Goal: Task Accomplishment & Management: Complete application form

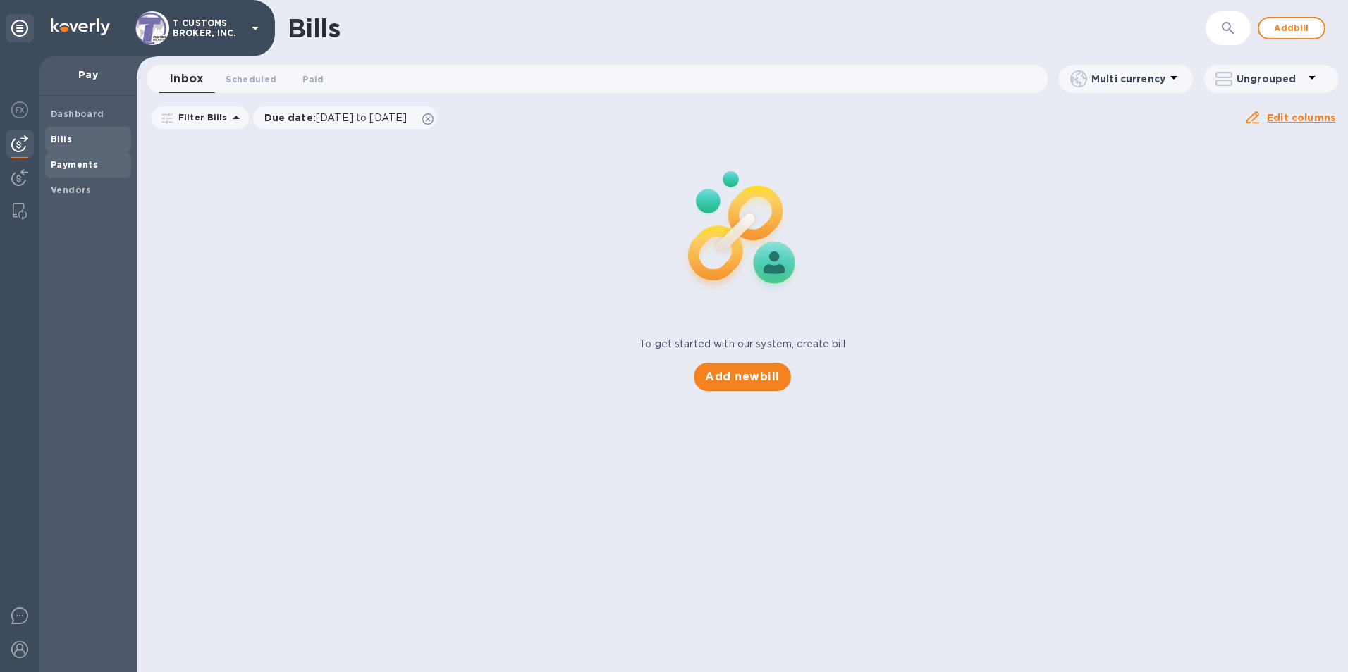
click at [61, 161] on b "Payments" at bounding box center [74, 164] width 47 height 11
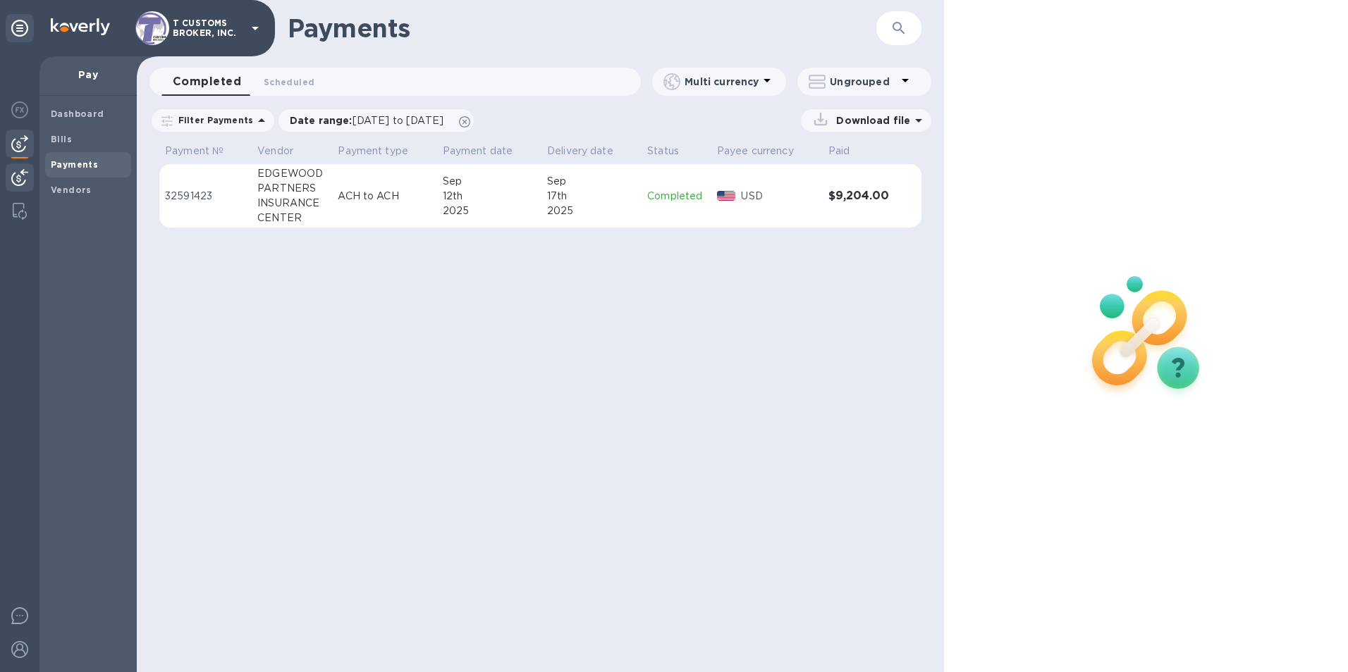
click at [18, 178] on img at bounding box center [19, 177] width 17 height 17
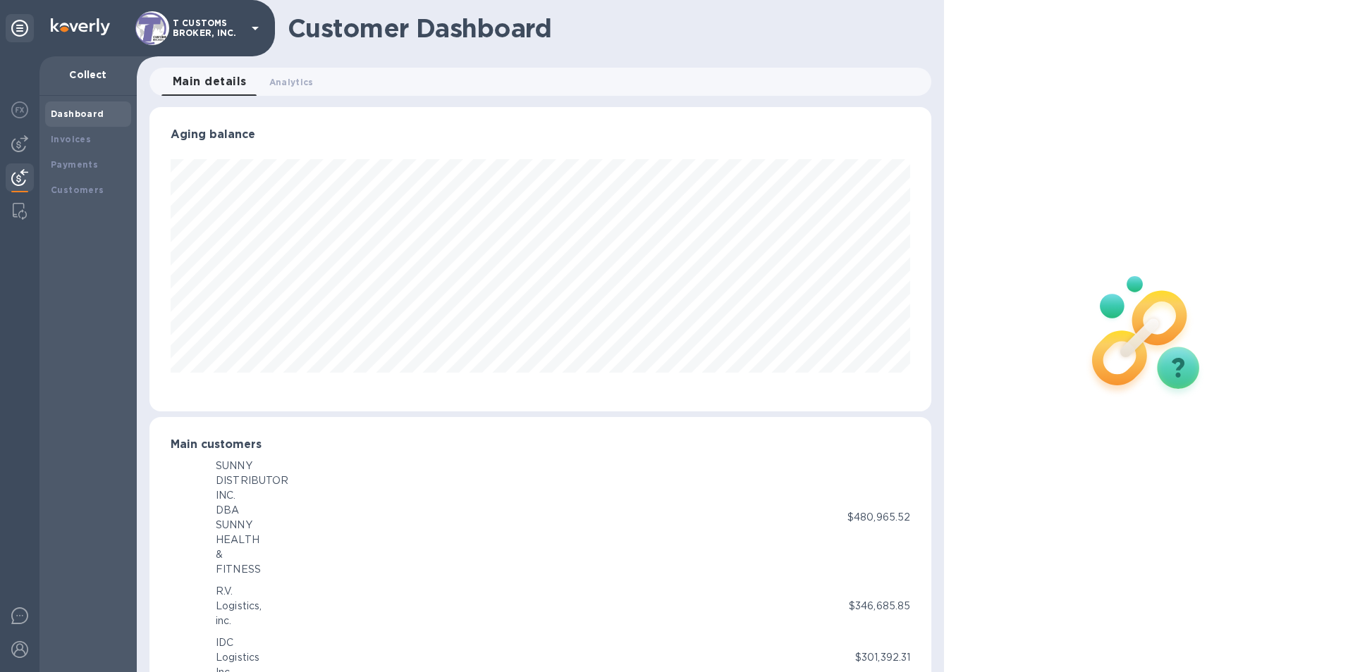
scroll to position [704474, 704003]
click at [59, 142] on b "Invoices" at bounding box center [71, 139] width 40 height 11
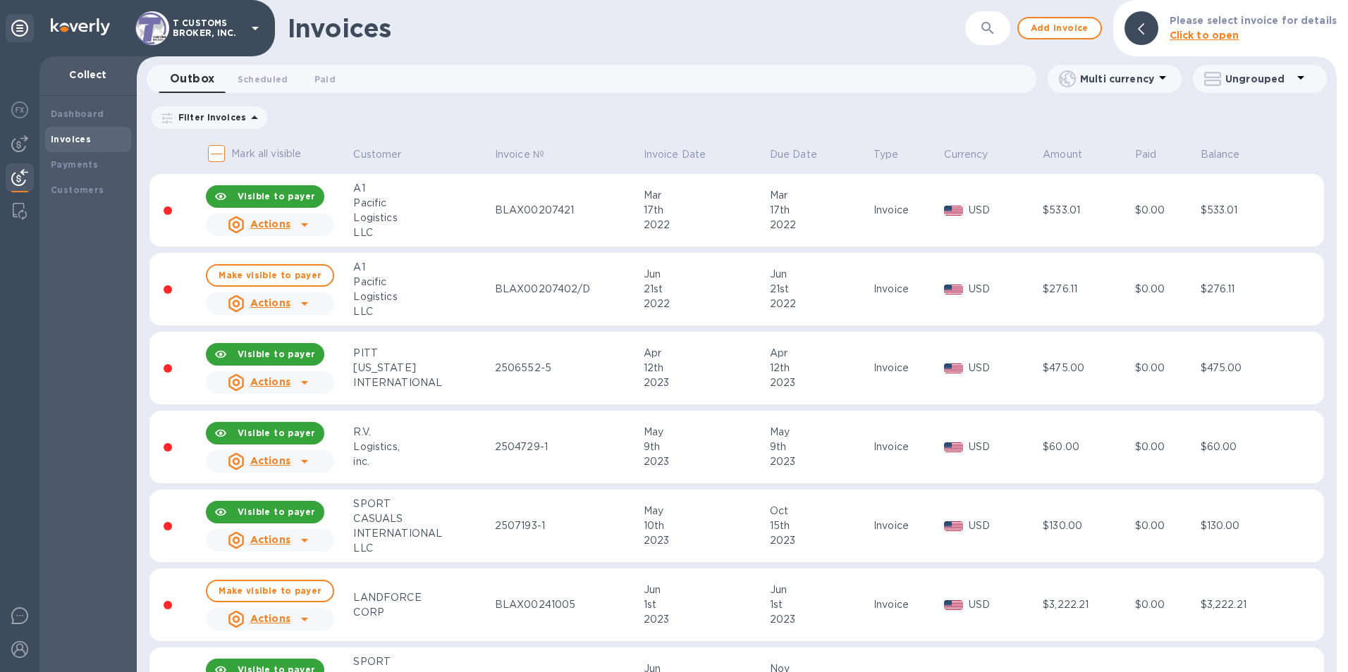
click at [996, 30] on icon "button" at bounding box center [987, 28] width 17 height 17
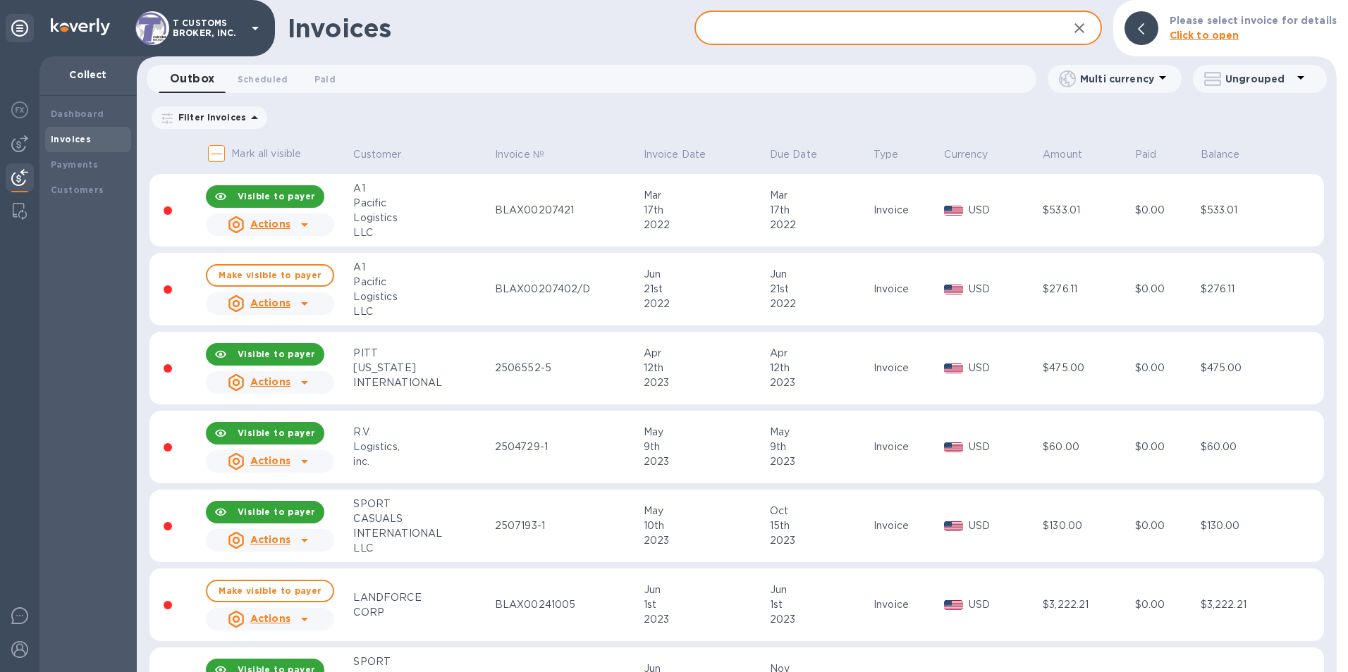
paste input "2566145"
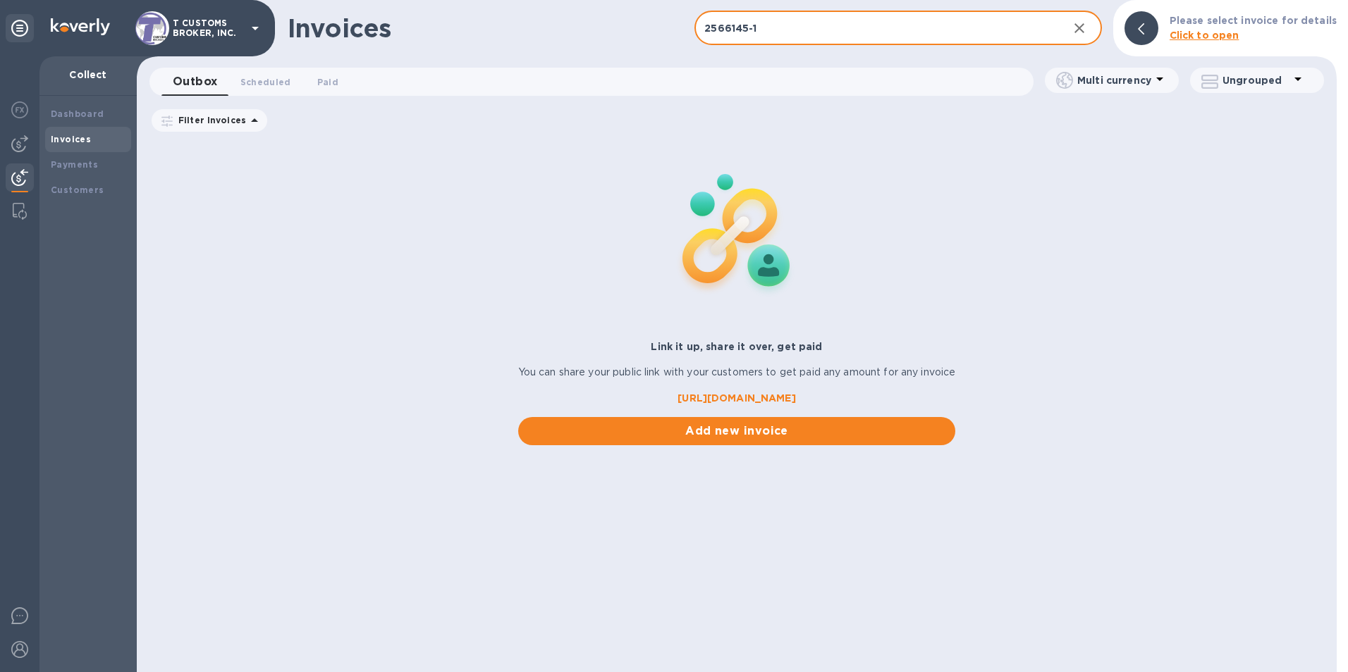
type input "2566145-1"
click at [1036, 217] on div "Link it up, share it over, get paid You can share your public link with your cu…" at bounding box center [737, 293] width 1200 height 306
click at [769, 429] on span "Add new invoice" at bounding box center [736, 431] width 415 height 17
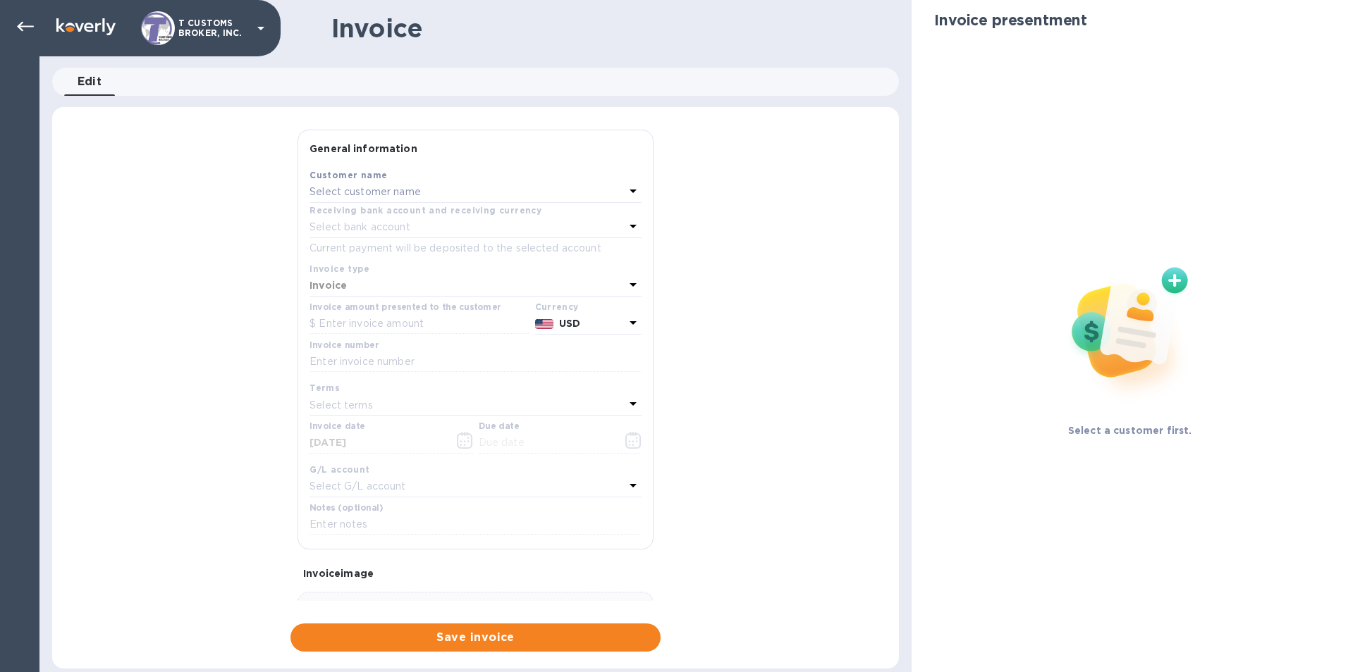
click at [347, 192] on p "Select customer name" at bounding box center [364, 192] width 111 height 15
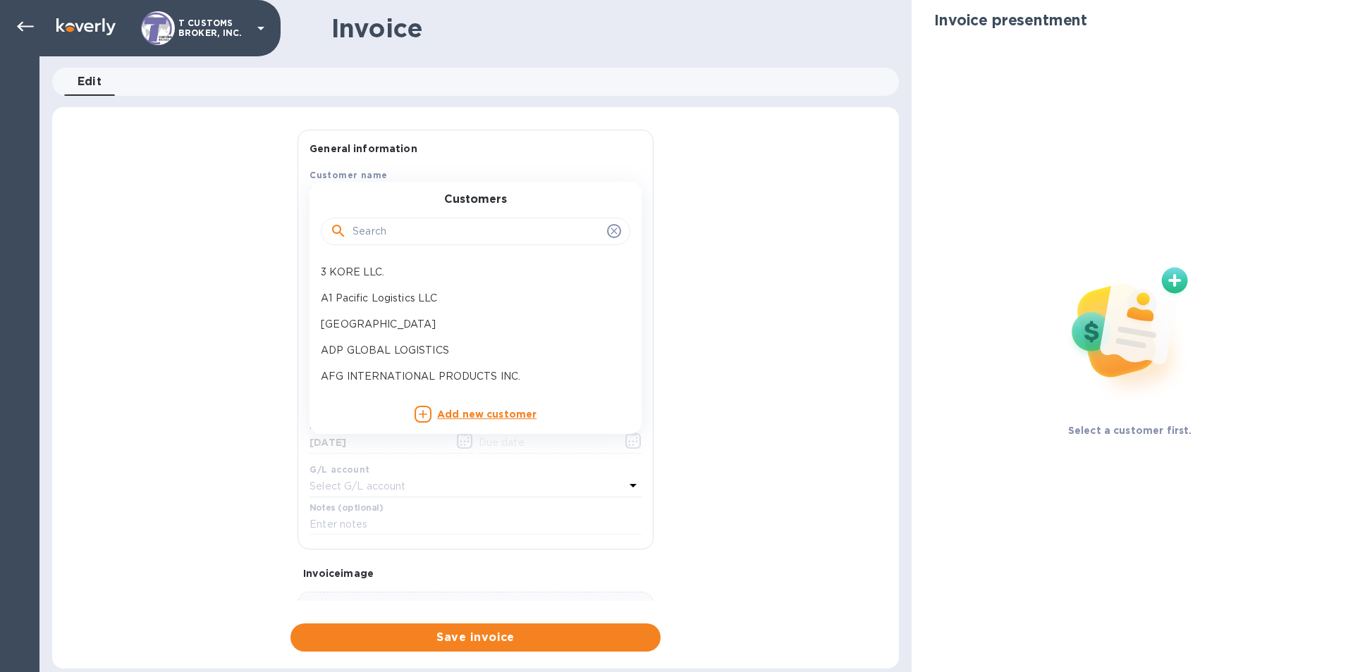
click at [375, 229] on input "text" at bounding box center [476, 231] width 249 height 21
type input "PO"
click at [338, 376] on p "POPBAND INC" at bounding box center [470, 376] width 298 height 15
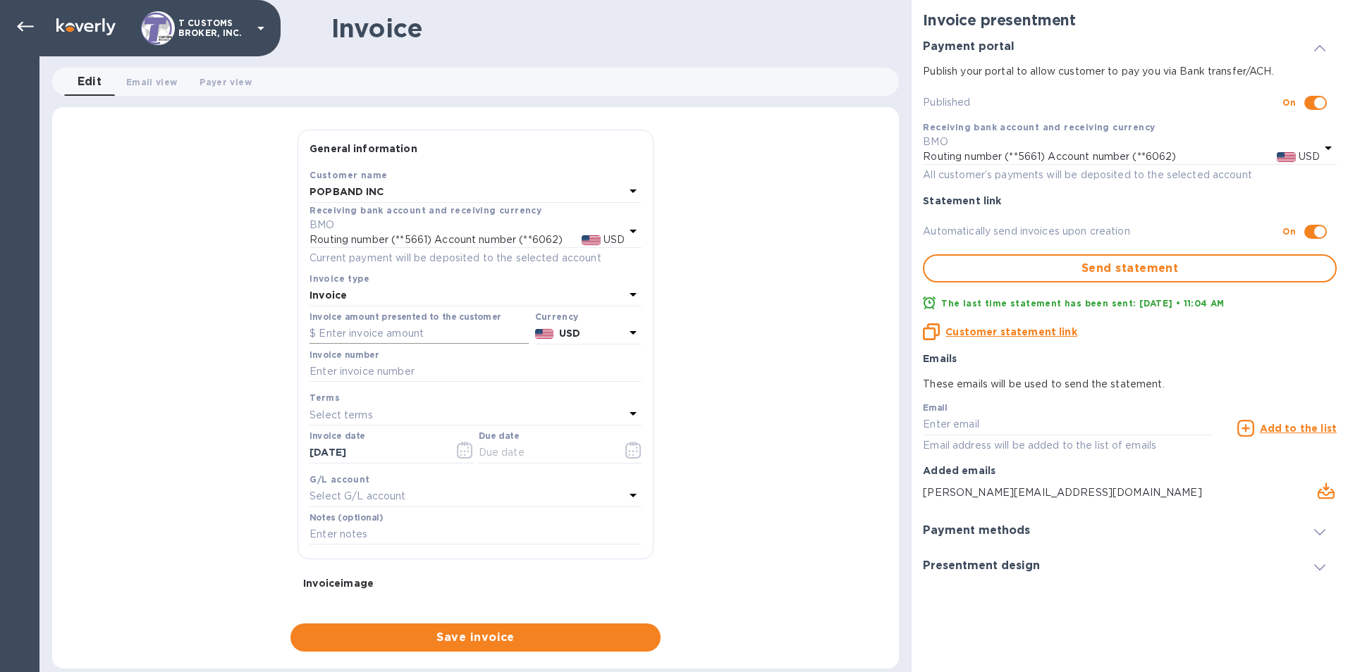
click at [325, 335] on input "text" at bounding box center [418, 333] width 219 height 21
type input "110.00"
click at [337, 370] on input "text" at bounding box center [475, 372] width 332 height 21
click at [375, 370] on input "2566145-" at bounding box center [475, 372] width 332 height 21
type input "2566145-1"
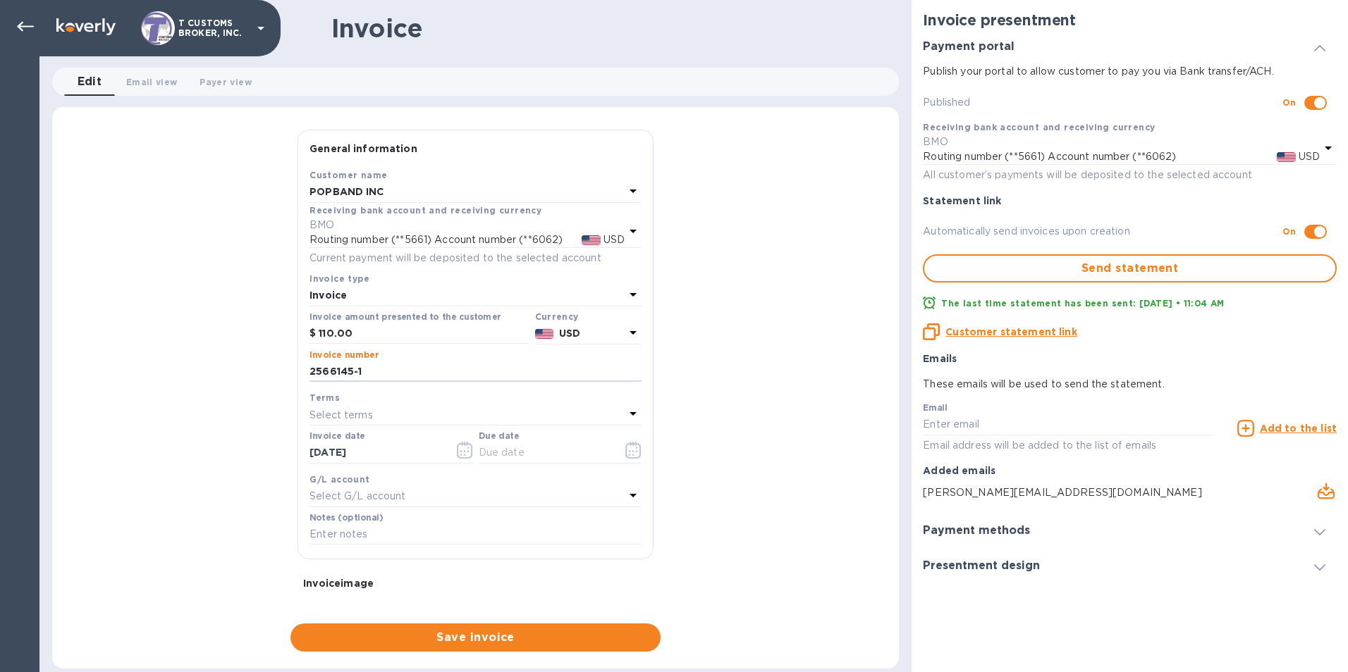
click at [333, 406] on div "Select terms" at bounding box center [466, 415] width 315 height 20
click at [334, 535] on p "COD" at bounding box center [470, 529] width 298 height 15
type input "[DATE]"
drag, startPoint x: 771, startPoint y: 559, endPoint x: 596, endPoint y: 543, distance: 176.2
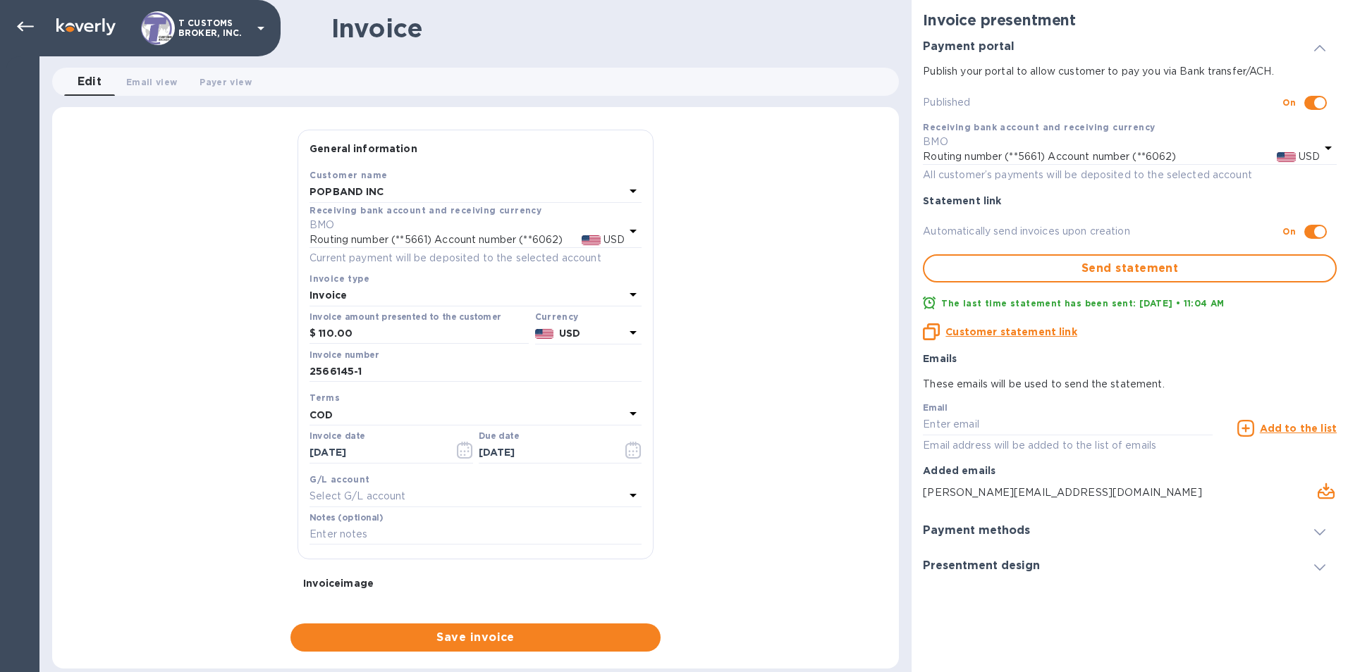
click at [770, 558] on div "General information Save Customer name POPBAND INC Receiving bank account and r…" at bounding box center [475, 391] width 846 height 522
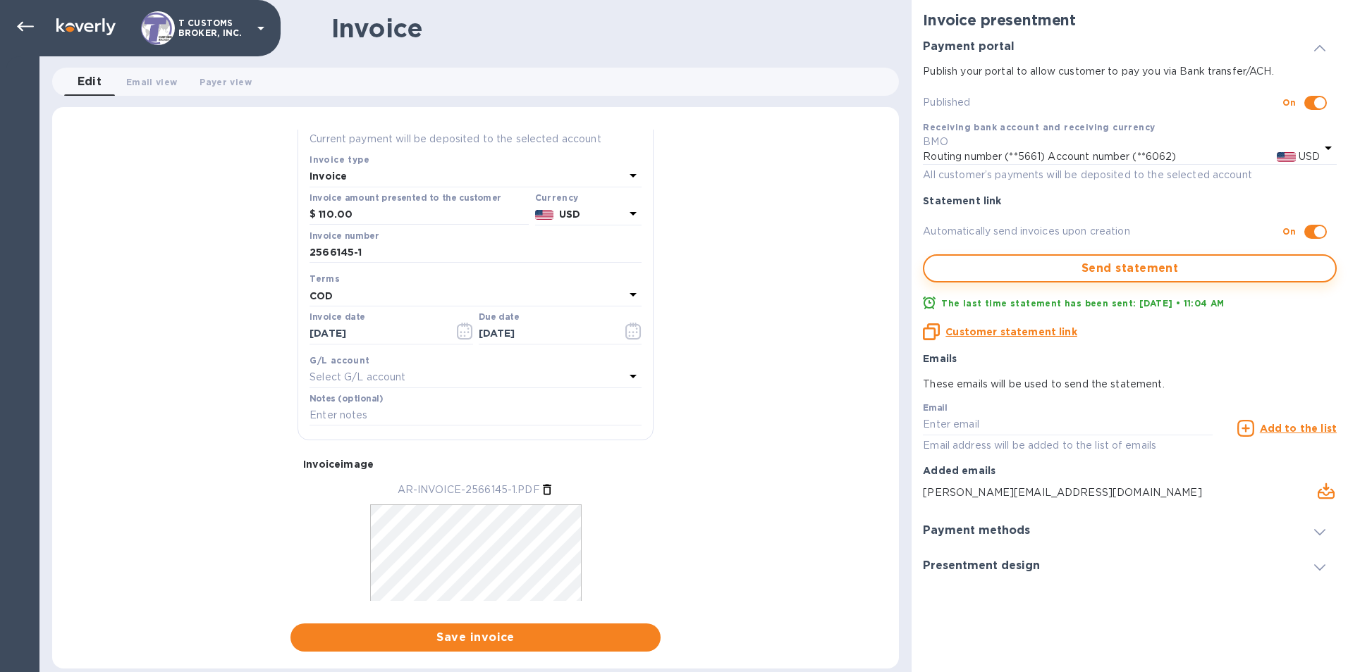
click at [1158, 264] on span "Send statement" at bounding box center [1129, 268] width 388 height 17
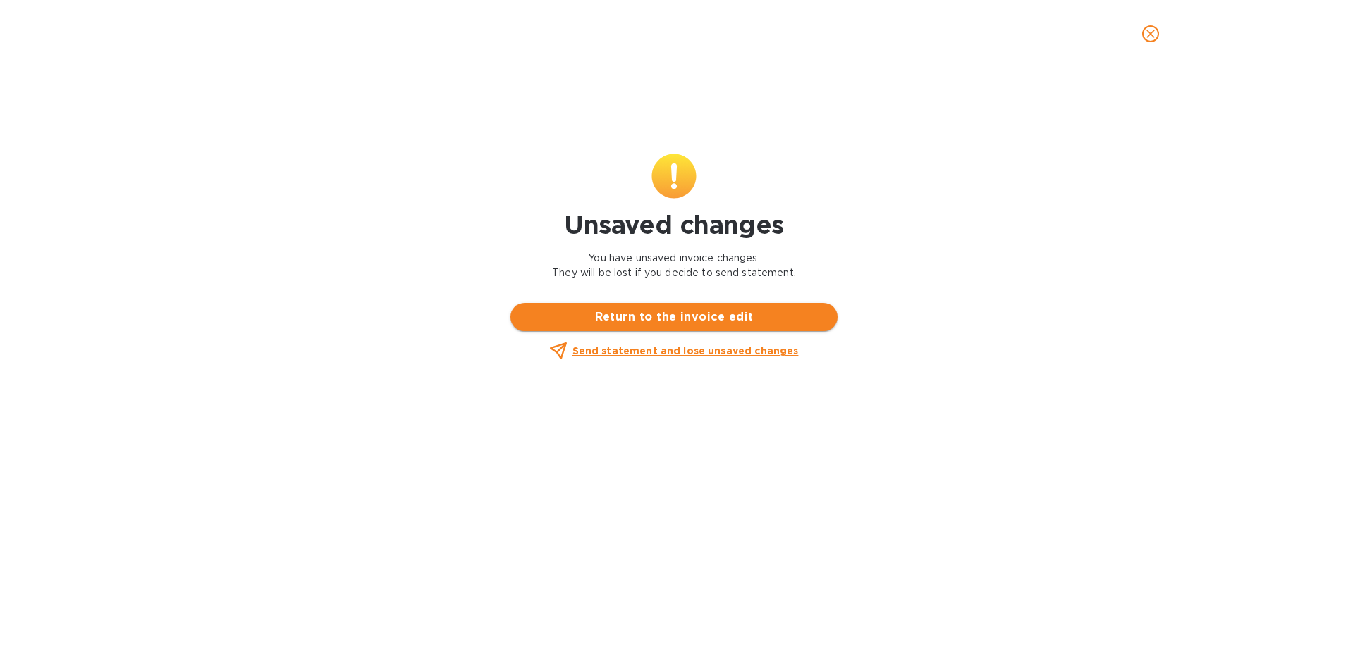
click at [671, 317] on span "Return to the invoice edit" at bounding box center [674, 317] width 304 height 17
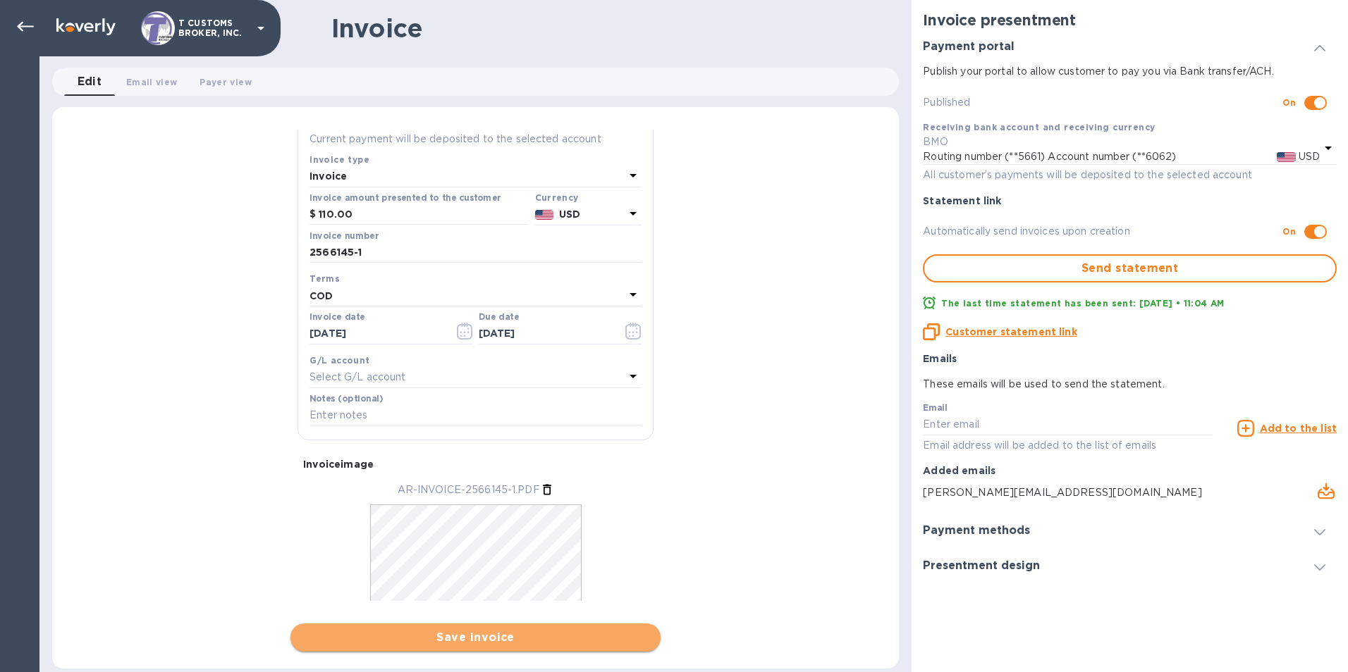
click at [475, 634] on span "Save invoice" at bounding box center [475, 637] width 347 height 17
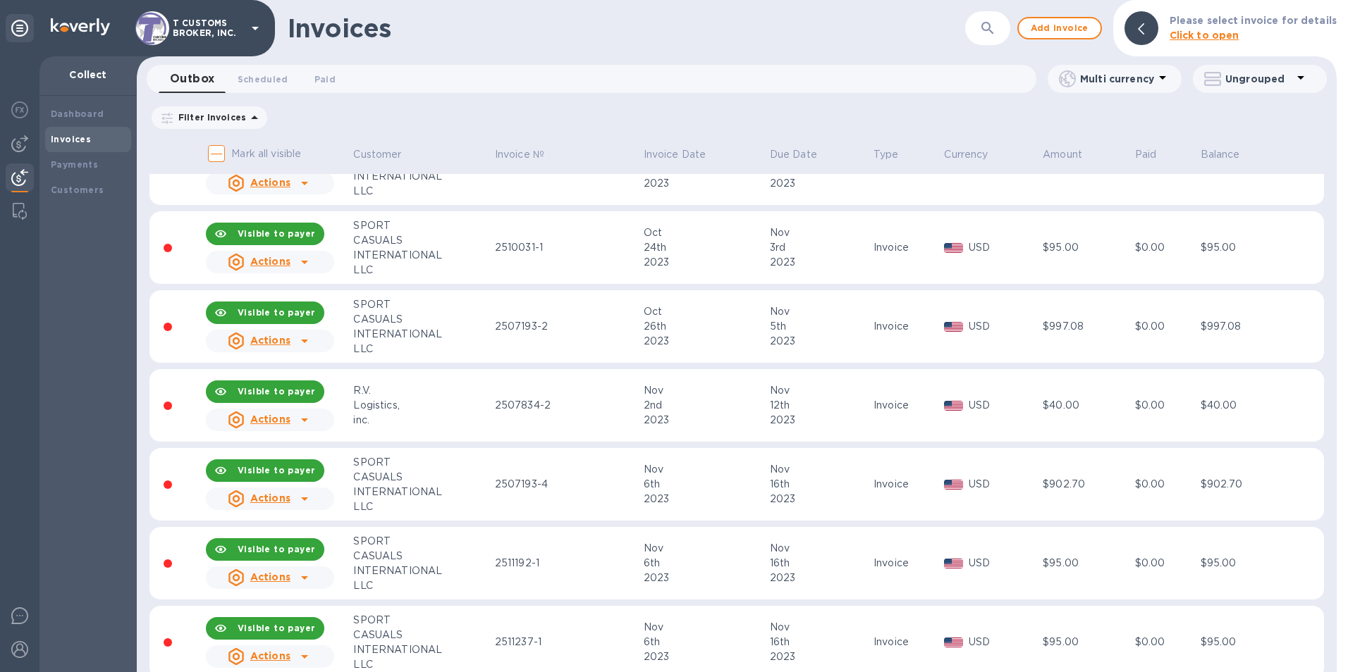
scroll to position [2326, 0]
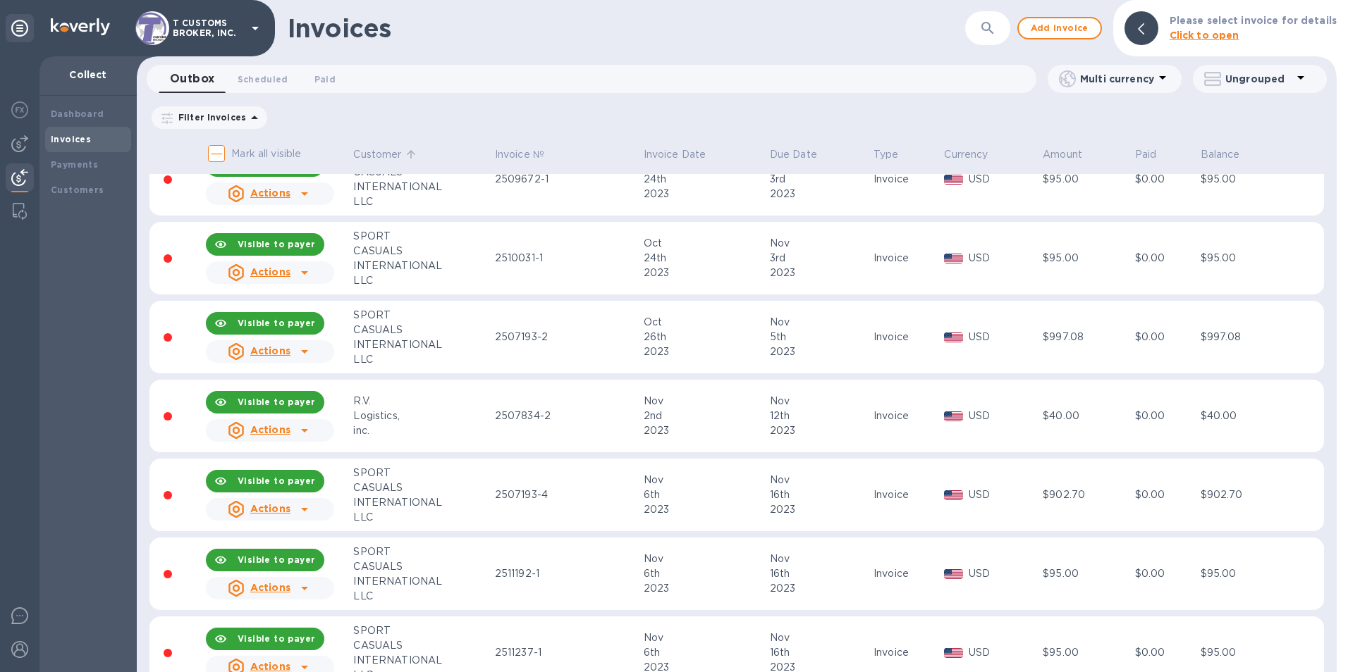
click at [375, 154] on p "Customer" at bounding box center [377, 154] width 48 height 15
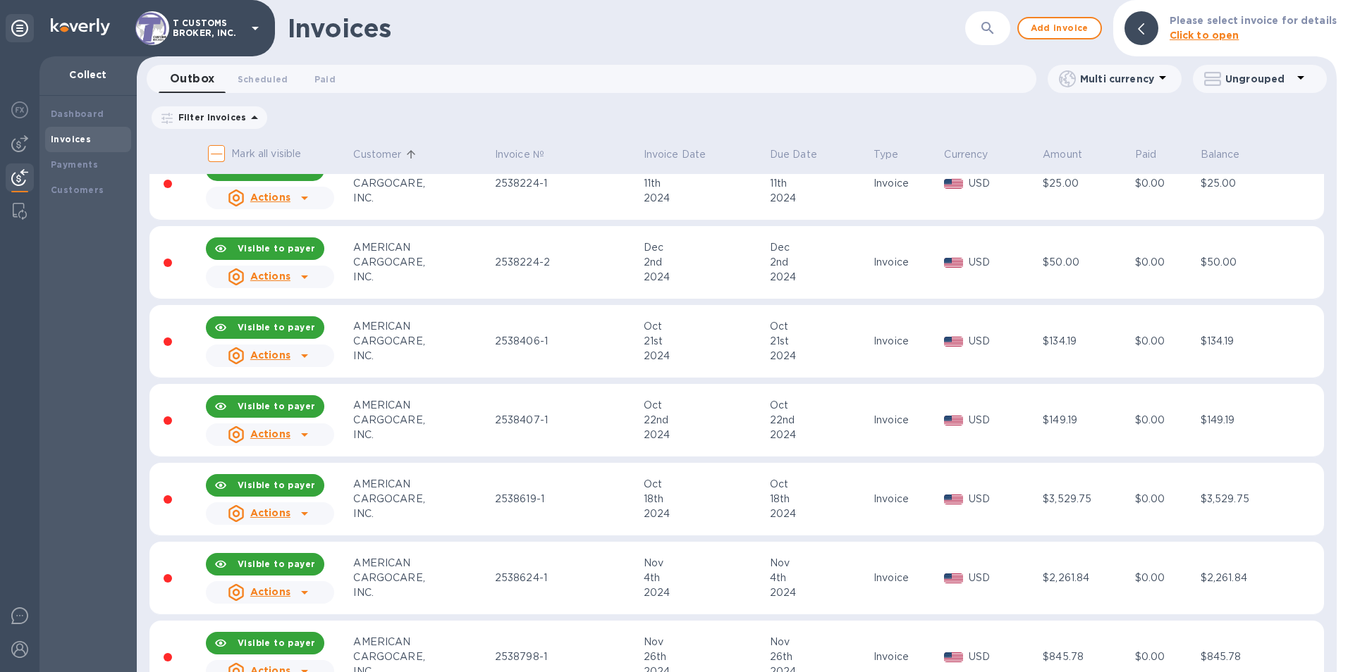
scroll to position [7564, 0]
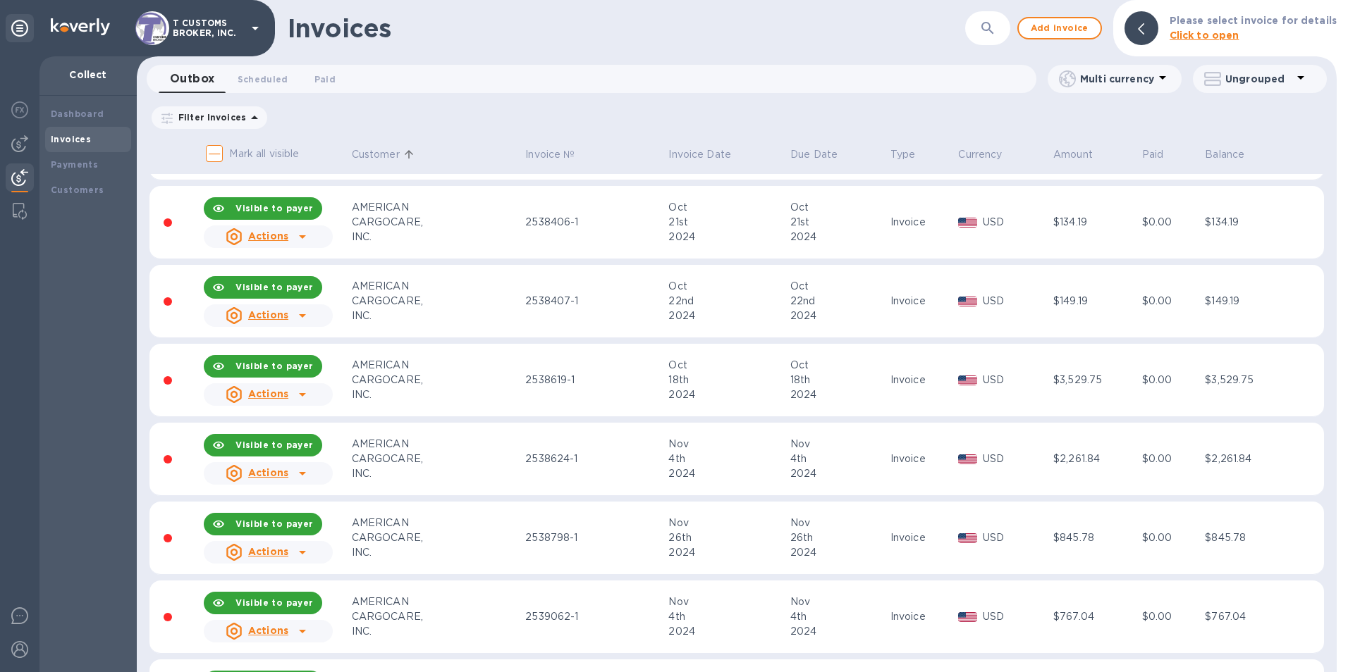
click at [987, 31] on icon "button" at bounding box center [987, 28] width 17 height 17
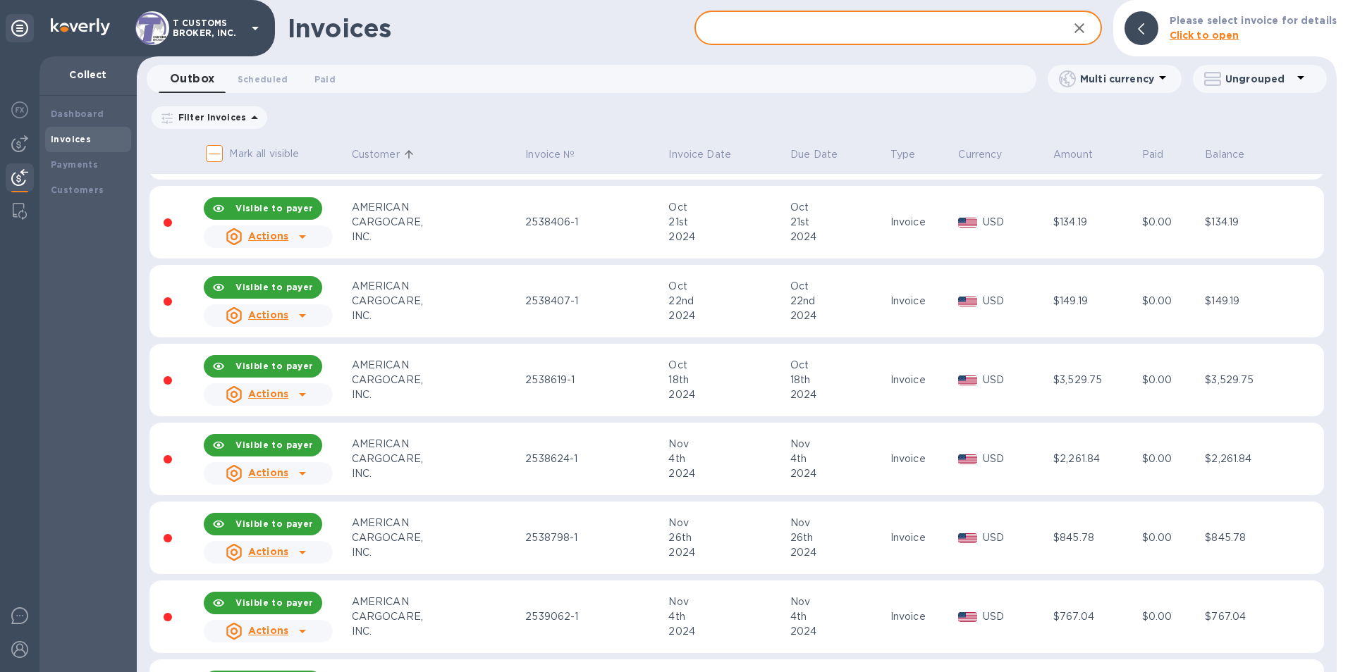
paste input "2566145"
type input "2566145"
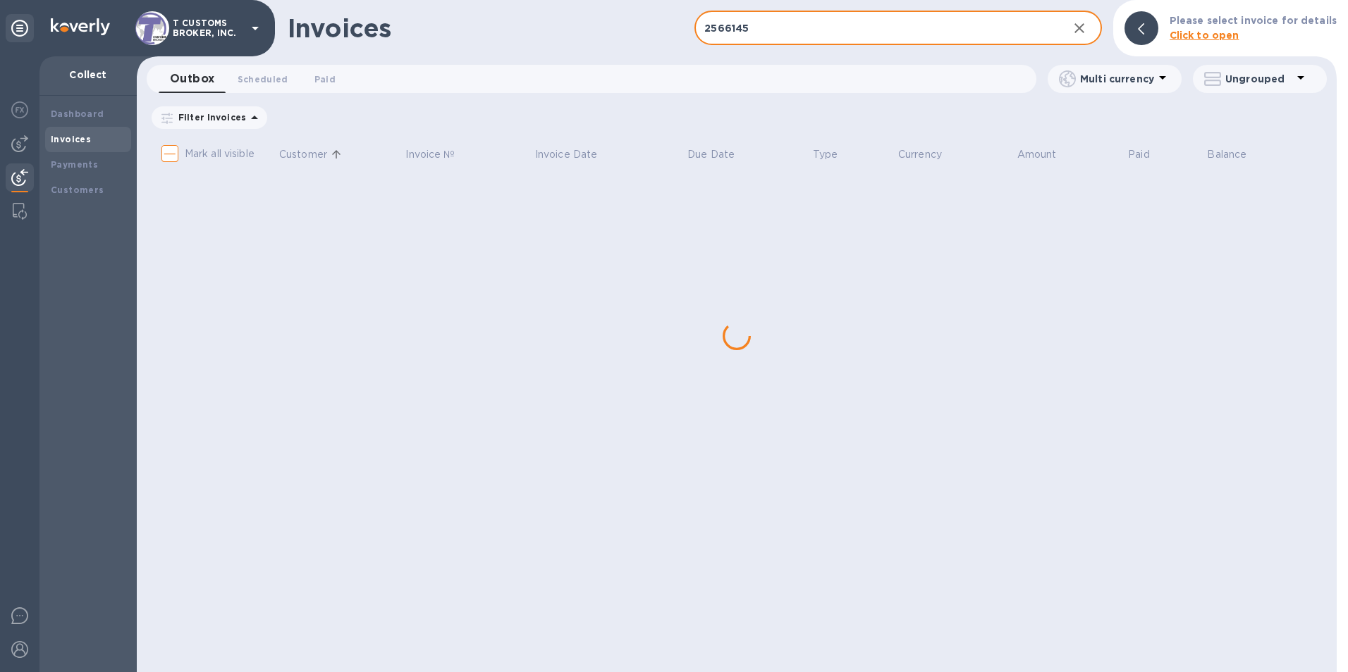
checkbox input "true"
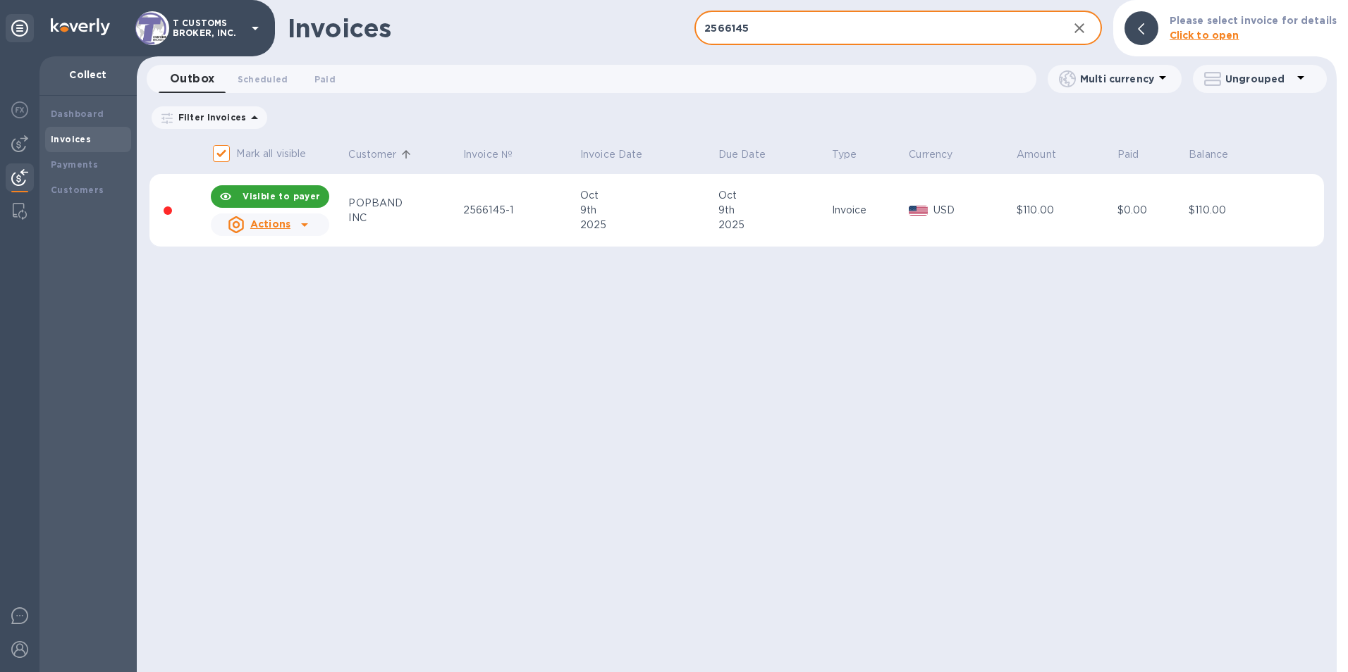
type input "2566145"
click at [302, 223] on icon at bounding box center [304, 224] width 17 height 17
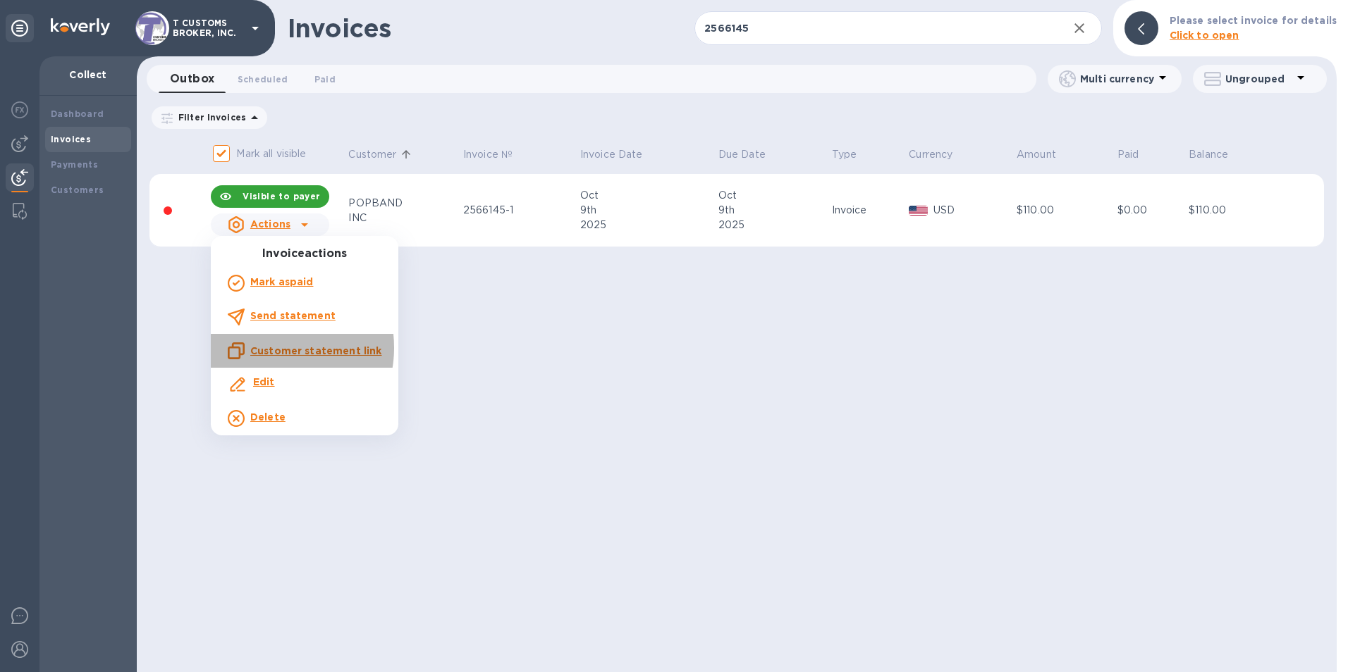
click at [270, 348] on u "Customer statement link" at bounding box center [315, 350] width 131 height 11
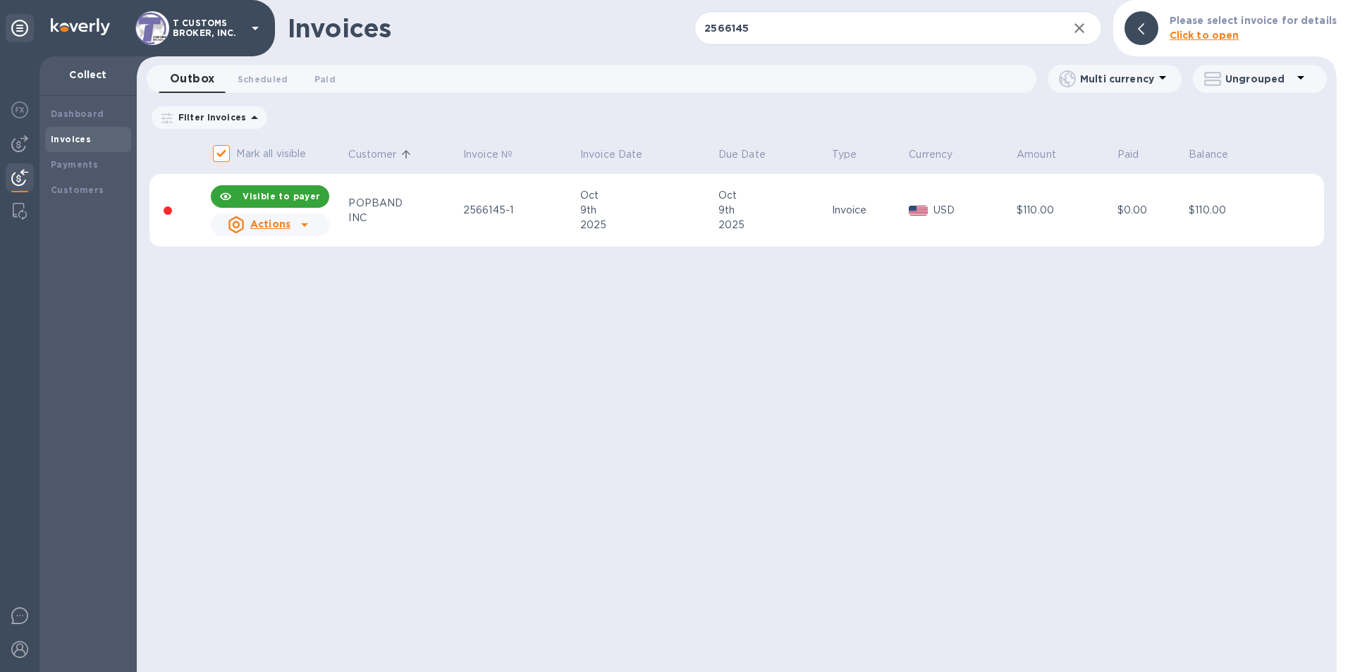
click at [684, 500] on div "Invoices 2566145 ​ Add invoice Please select invoice for details Click to open …" at bounding box center [737, 336] width 1200 height 672
